Goal: Complete application form

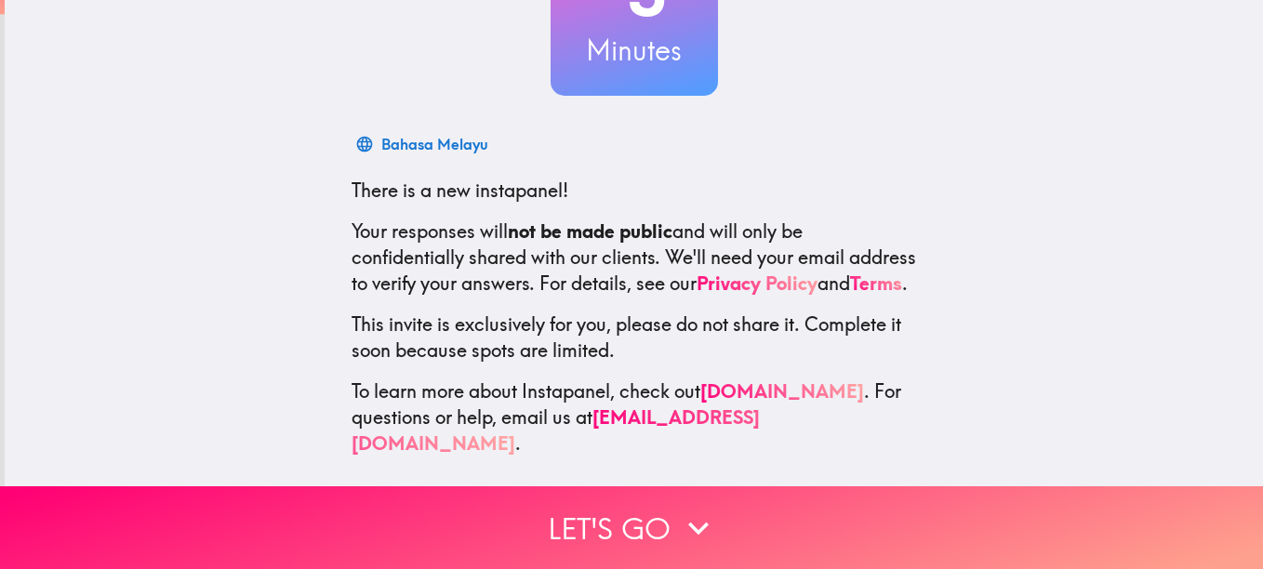
scroll to position [205, 0]
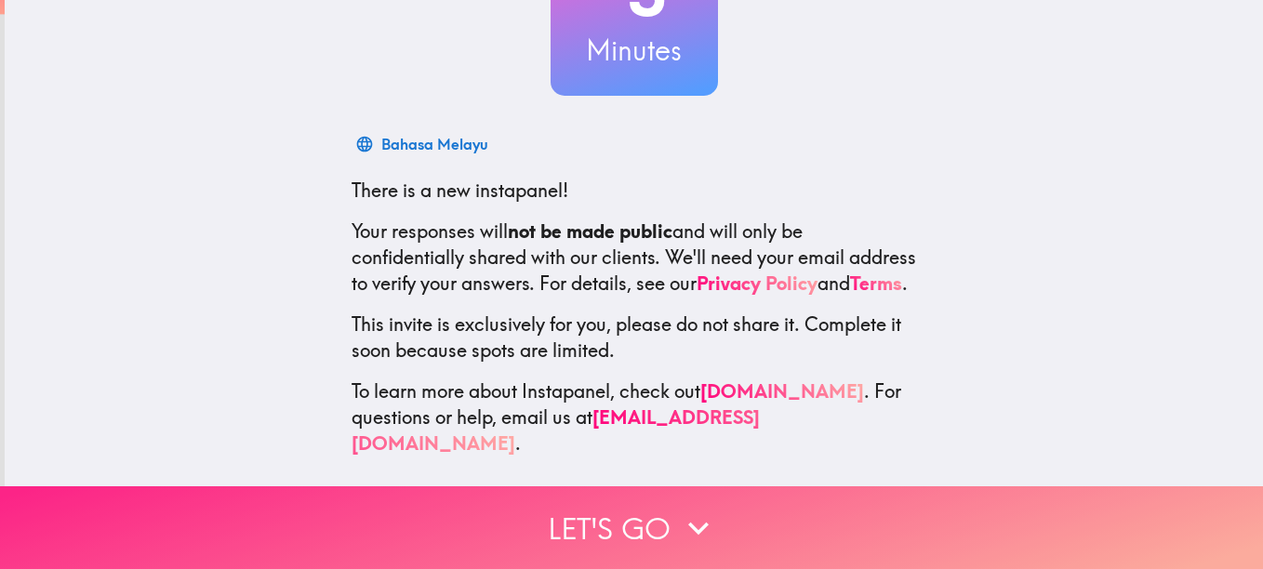
click at [601, 521] on button "Let's go" at bounding box center [631, 527] width 1263 height 83
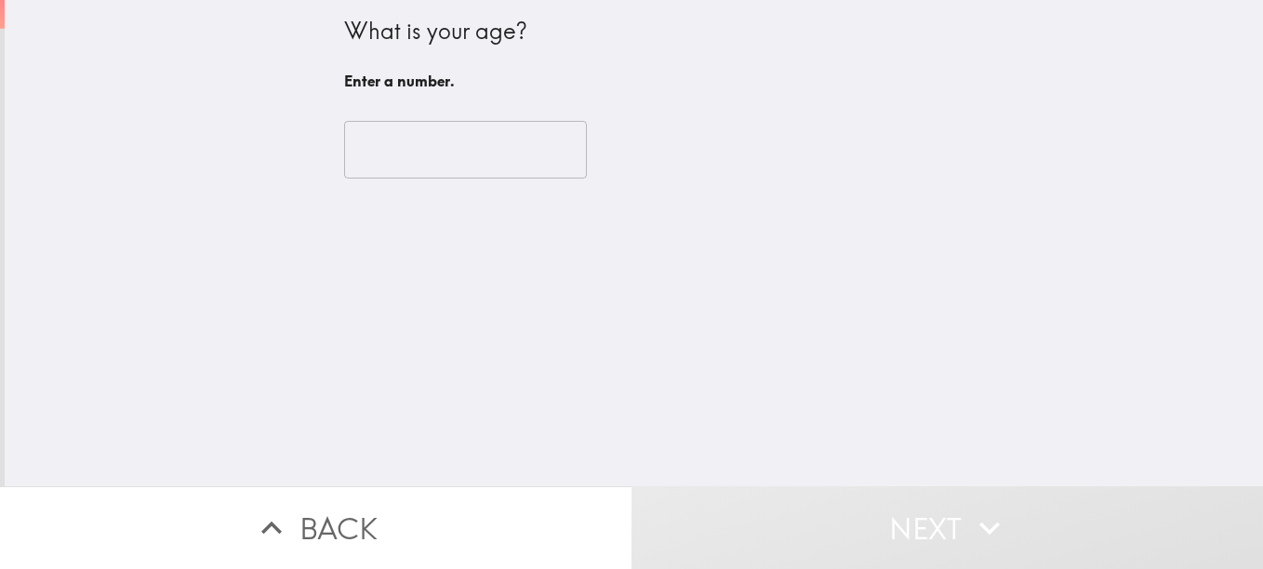
scroll to position [0, 0]
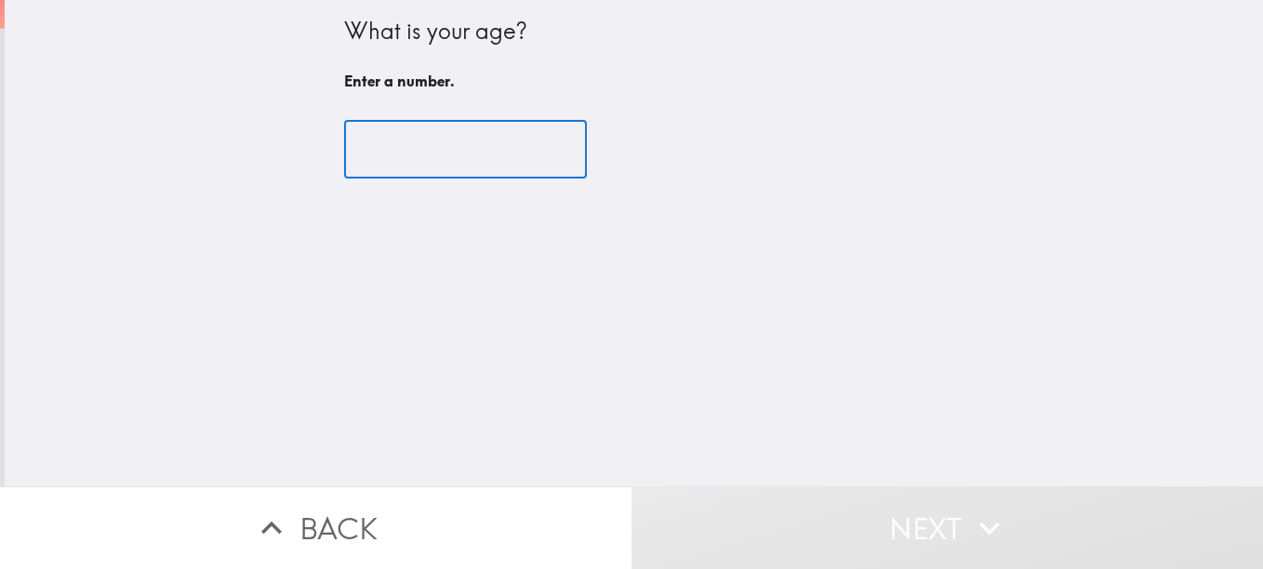
click at [427, 150] on input "number" at bounding box center [465, 150] width 243 height 58
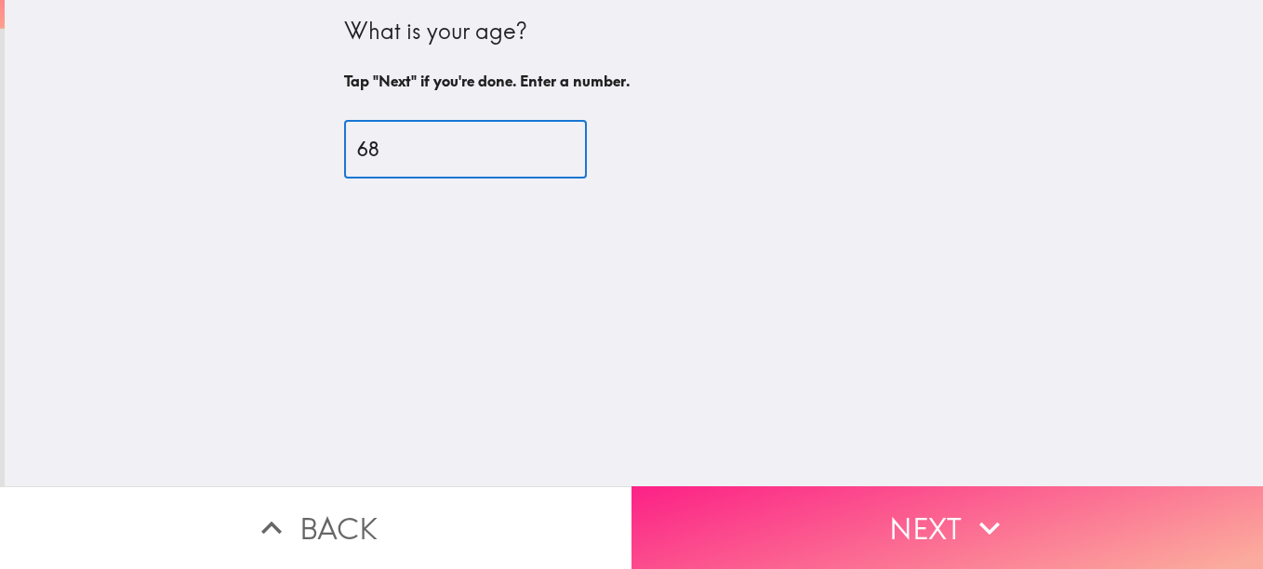
type input "68"
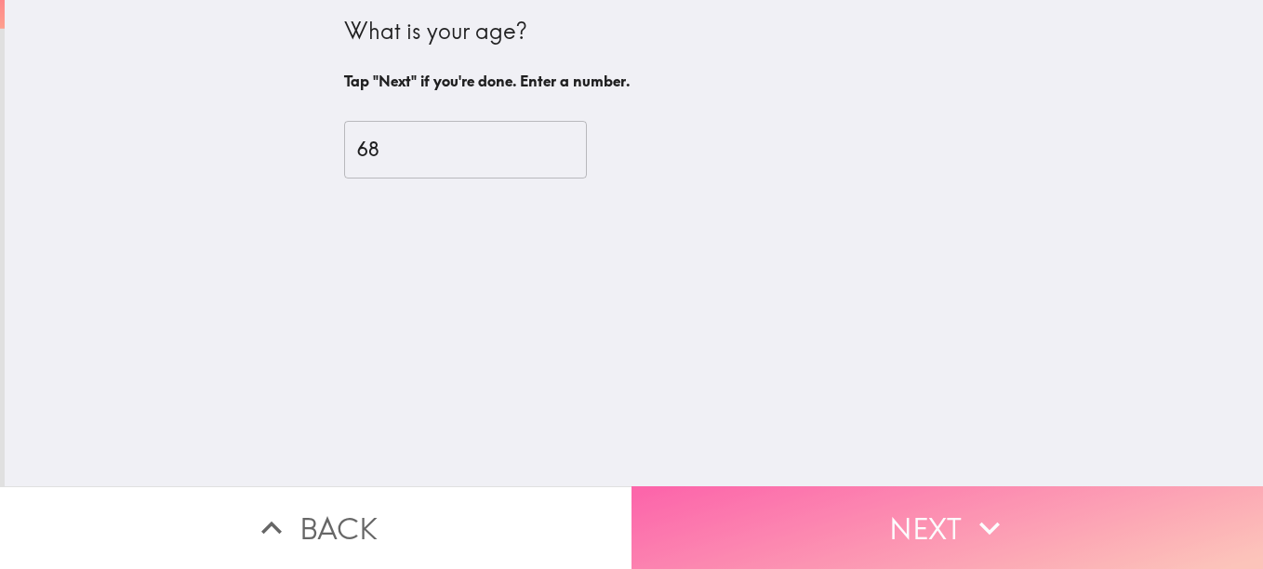
click at [852, 499] on button "Next" at bounding box center [946, 527] width 631 height 83
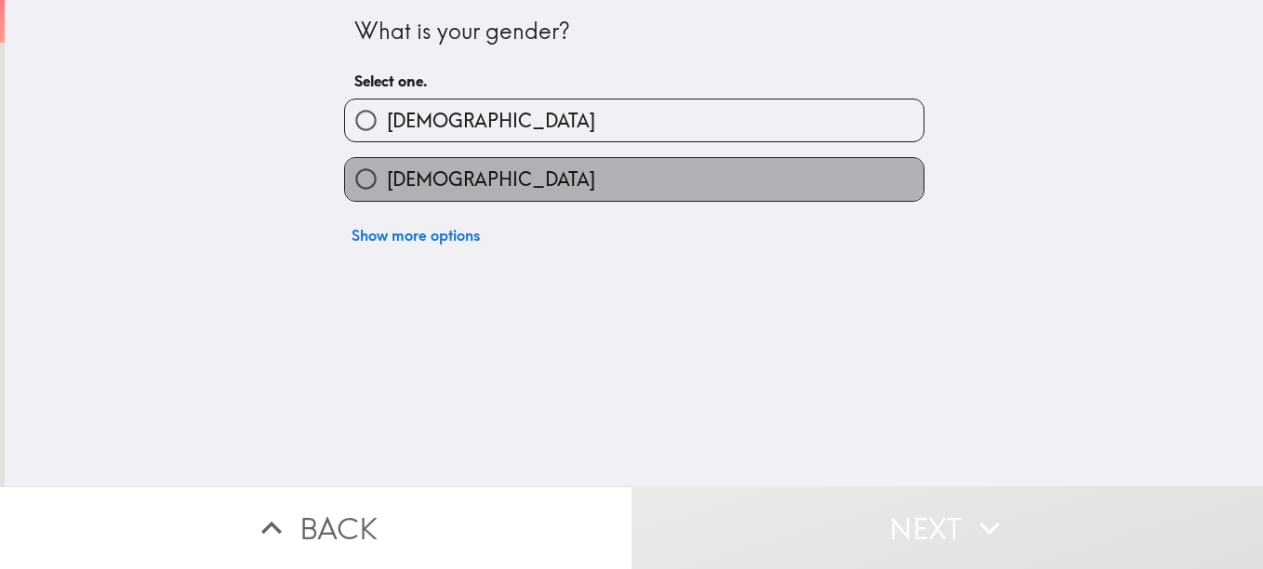
click at [548, 178] on label "[DEMOGRAPHIC_DATA]" at bounding box center [634, 179] width 578 height 42
click at [387, 178] on input "[DEMOGRAPHIC_DATA]" at bounding box center [366, 179] width 42 height 42
radio input "true"
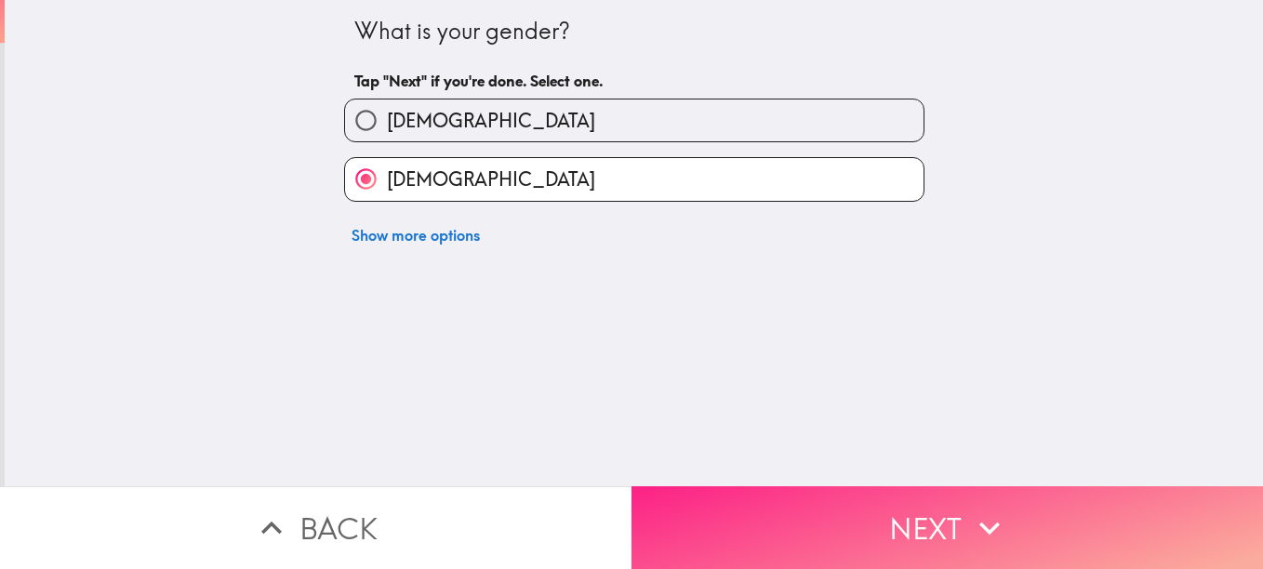
click at [767, 521] on button "Next" at bounding box center [946, 527] width 631 height 83
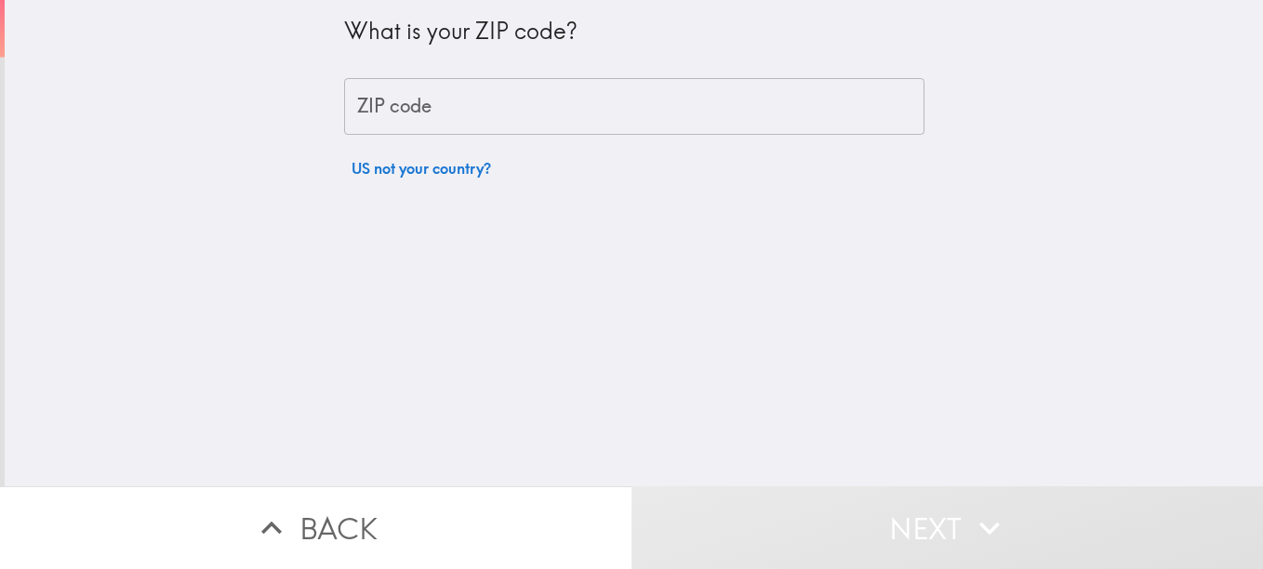
click at [594, 95] on input "ZIP code" at bounding box center [634, 107] width 580 height 58
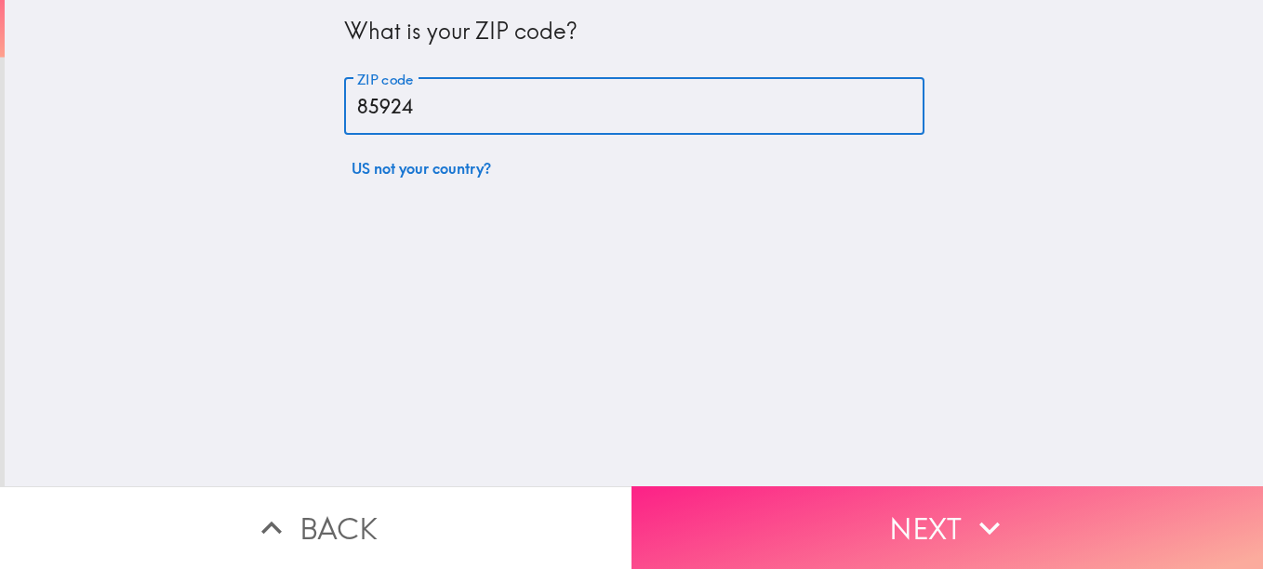
type input "85924"
click at [780, 494] on button "Next" at bounding box center [946, 527] width 631 height 83
